Goal: Consume media (video, audio)

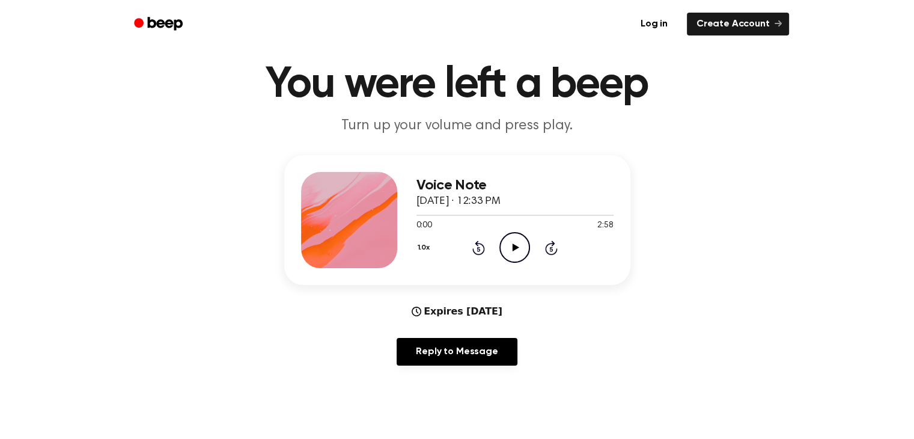
scroll to position [34, 0]
click at [511, 251] on icon "Play Audio" at bounding box center [514, 246] width 31 height 31
click at [510, 246] on icon "Pause Audio" at bounding box center [514, 246] width 31 height 31
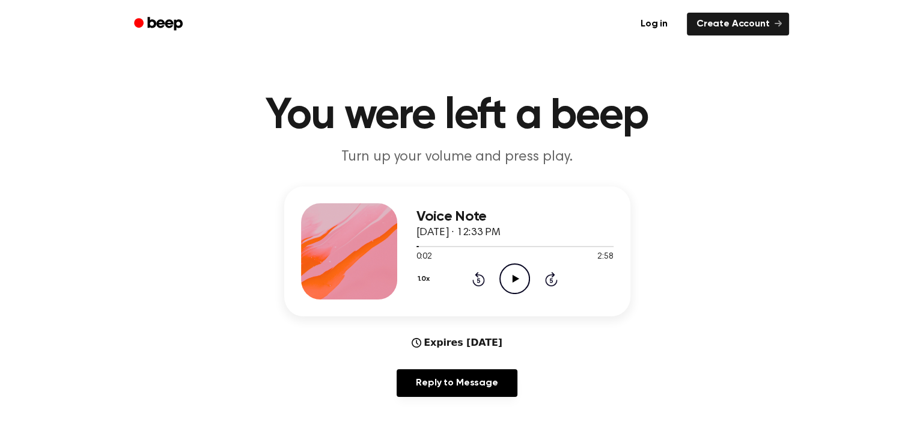
scroll to position [0, 0]
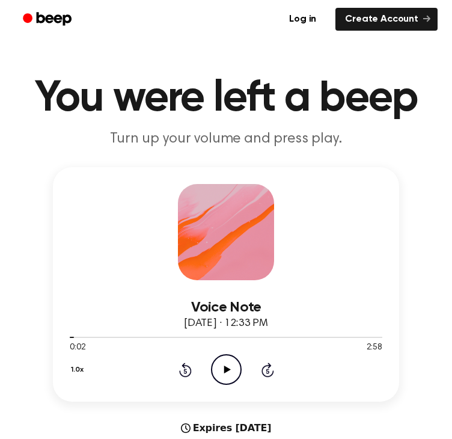
click at [224, 375] on icon "Play Audio" at bounding box center [226, 369] width 31 height 31
click at [236, 367] on icon "Pause Audio" at bounding box center [226, 369] width 31 height 31
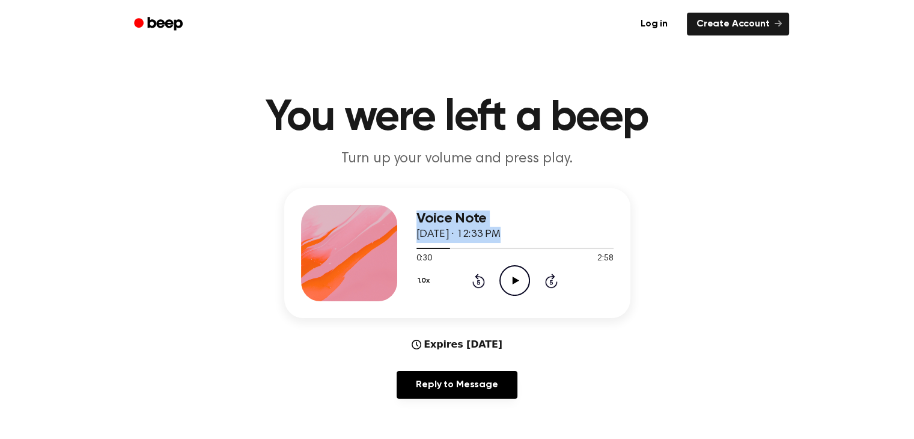
drag, startPoint x: 450, startPoint y: 251, endPoint x: 403, endPoint y: 251, distance: 47.5
click at [403, 251] on div "Voice Note [DATE] · 12:33 PM 0:30 2:58 Your browser does not support the [objec…" at bounding box center [457, 253] width 346 height 130
click at [427, 248] on div at bounding box center [434, 248] width 34 height 1
drag, startPoint x: 444, startPoint y: 246, endPoint x: 402, endPoint y: 251, distance: 42.9
click at [402, 251] on div "Voice Note [DATE] · 12:33 PM 0:09 2:58 Your browser does not support the [objec…" at bounding box center [457, 253] width 346 height 130
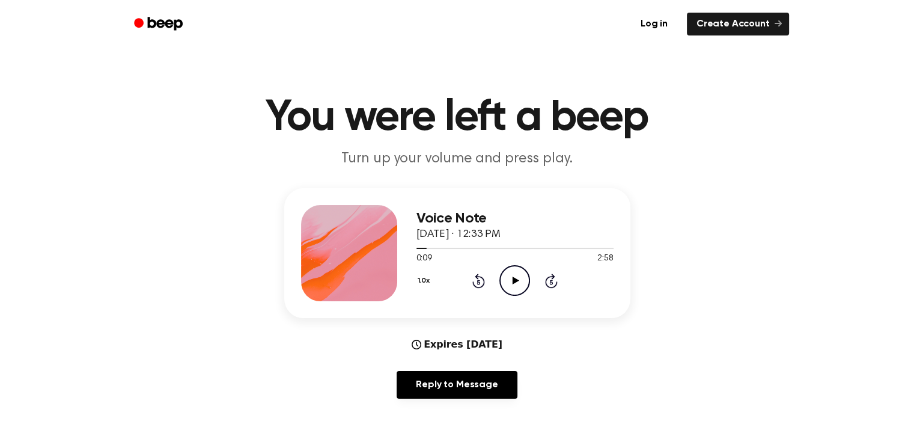
click at [480, 279] on icon "Rewind 5 seconds" at bounding box center [478, 281] width 13 height 16
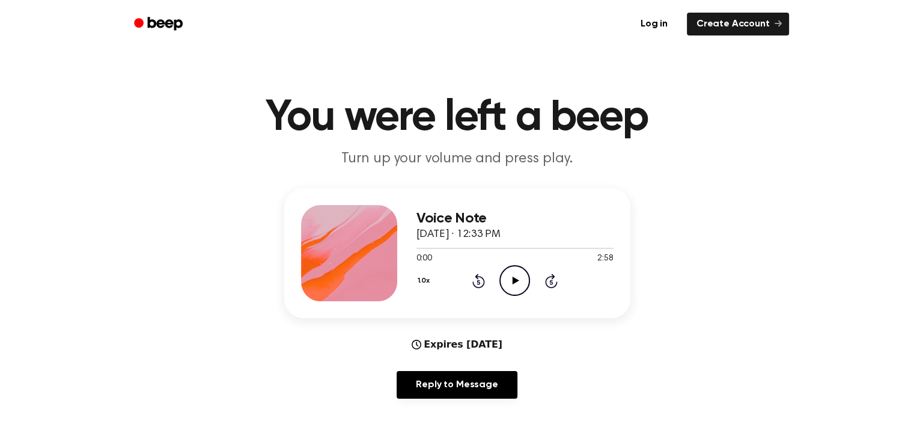
click at [723, 198] on div "Voice Note [DATE] · 12:33 PM 0:00 2:58 Your browser does not support the [objec…" at bounding box center [456, 298] width 885 height 220
